Goal: Information Seeking & Learning: Learn about a topic

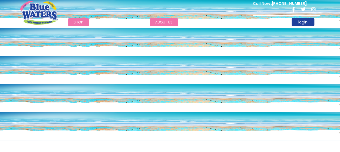
click at [168, 20] on link "about us" at bounding box center [164, 22] width 28 height 8
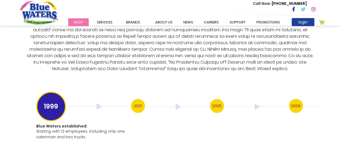
scroll to position [1040, 0]
click at [133, 99] on h3 "2001" at bounding box center [138, 106] width 14 height 14
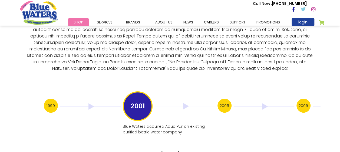
click at [224, 104] on h3 "2005" at bounding box center [224, 106] width 14 height 14
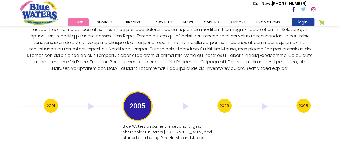
click at [228, 103] on h3 "2006" at bounding box center [224, 106] width 14 height 14
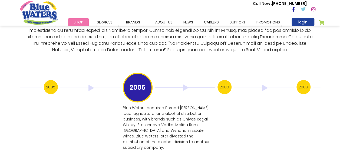
scroll to position [1059, 0]
click at [224, 84] on h3 "2008" at bounding box center [224, 87] width 14 height 14
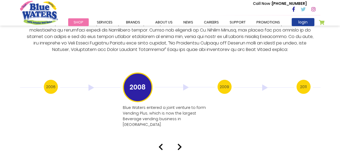
click at [226, 80] on h3 "2009" at bounding box center [224, 87] width 14 height 14
click at [221, 85] on h3 "2011" at bounding box center [224, 87] width 14 height 14
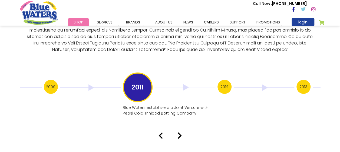
click at [228, 81] on h3 "2012" at bounding box center [224, 87] width 14 height 14
click at [228, 80] on h3 "2013" at bounding box center [224, 87] width 14 height 14
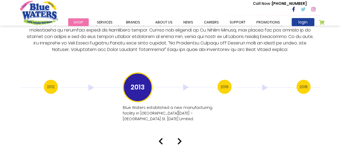
click at [228, 80] on h3 "2016" at bounding box center [224, 87] width 14 height 14
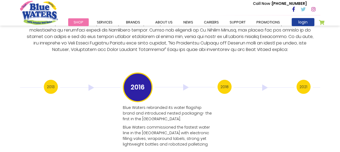
click at [229, 80] on h3 "2018" at bounding box center [224, 87] width 14 height 14
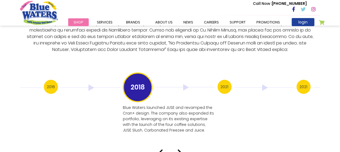
click at [229, 80] on h3 "2021" at bounding box center [224, 87] width 14 height 14
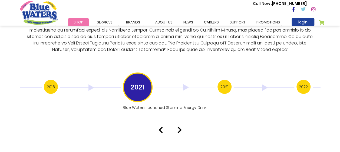
click at [229, 80] on h3 "2021" at bounding box center [224, 87] width 14 height 14
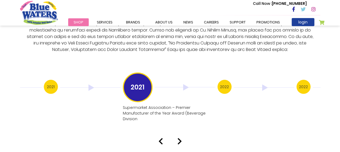
click at [229, 80] on h3 "2022" at bounding box center [224, 87] width 14 height 14
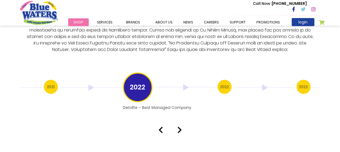
click at [229, 80] on h3 "2022" at bounding box center [224, 87] width 14 height 14
click at [229, 80] on h3 "2023" at bounding box center [224, 87] width 14 height 14
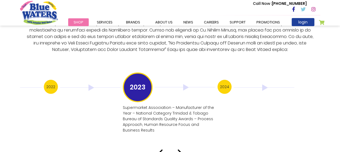
click at [228, 80] on h3 "2024" at bounding box center [224, 87] width 14 height 14
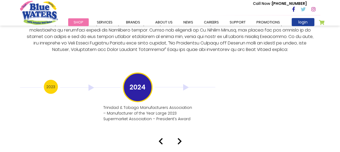
click at [184, 84] on img at bounding box center [185, 87] width 61 height 6
click at [136, 25] on li "Brands Blue Waters Alkaline Water Cran+ Juse Caribbean Traditions Tampico Blue …" at bounding box center [133, 22] width 25 height 6
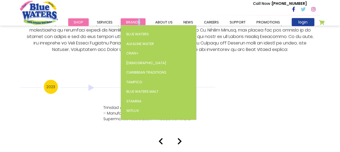
drag, startPoint x: 136, startPoint y: 25, endPoint x: 133, endPoint y: 21, distance: 5.2
click at [133, 21] on span "Brands" at bounding box center [133, 22] width 14 height 5
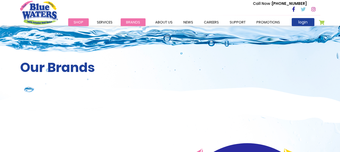
click at [131, 22] on span "Brands" at bounding box center [133, 22] width 14 height 5
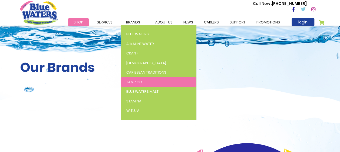
click at [144, 83] on link "Tampico" at bounding box center [158, 83] width 75 height 10
